Goal: Transaction & Acquisition: Purchase product/service

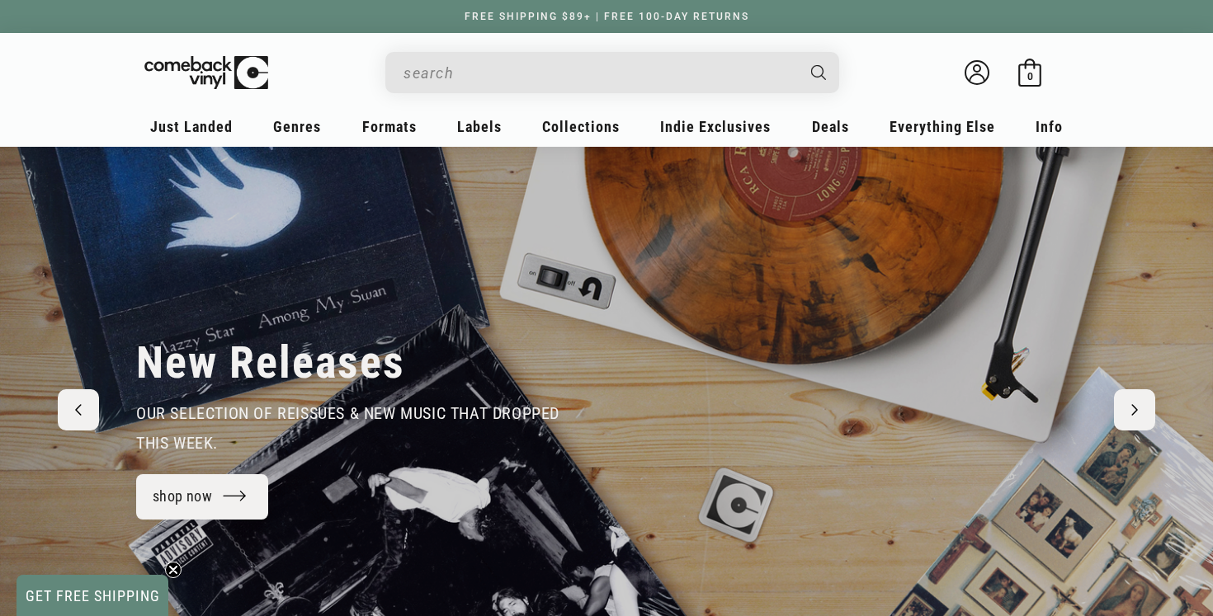
click at [520, 68] on input "Search" at bounding box center [599, 73] width 391 height 34
type input "[PERSON_NAME]"
click at [800, 52] on button "Search" at bounding box center [820, 72] width 41 height 41
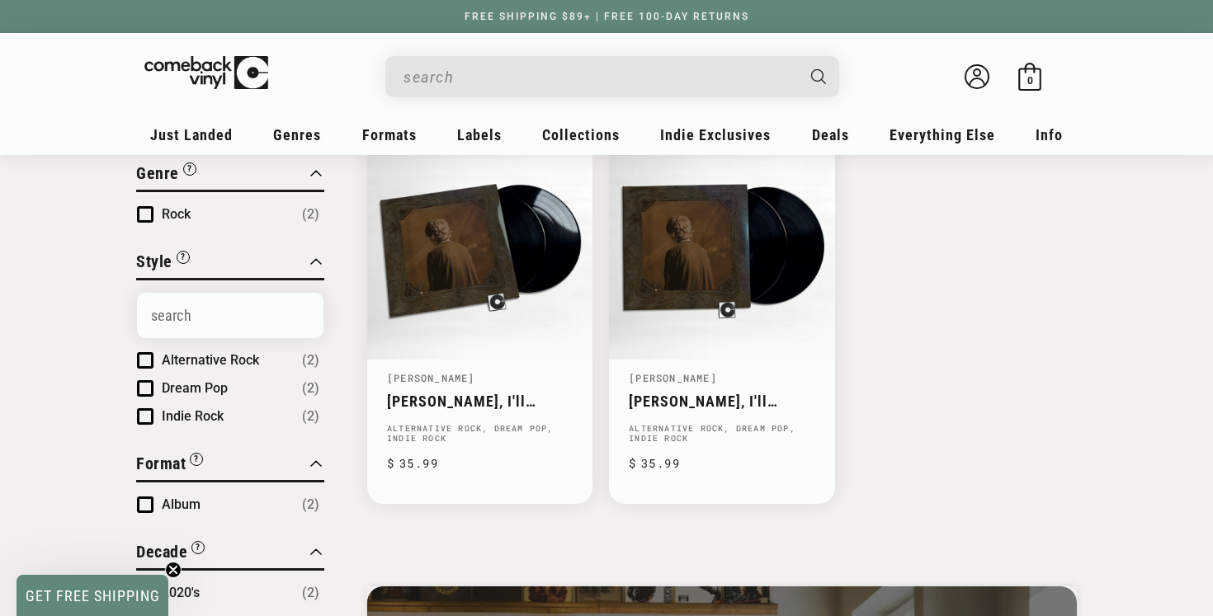
scroll to position [216, 0]
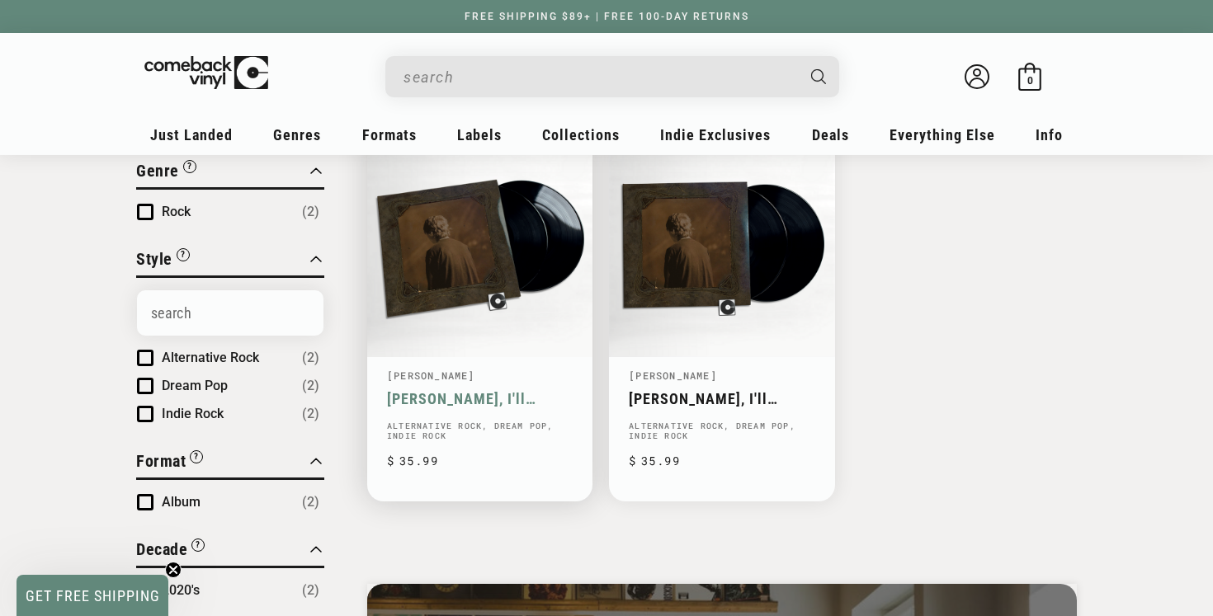
click at [531, 393] on link "Willoughby Tucker, I'll Always Love You" at bounding box center [480, 398] width 186 height 17
